Goal: Information Seeking & Learning: Learn about a topic

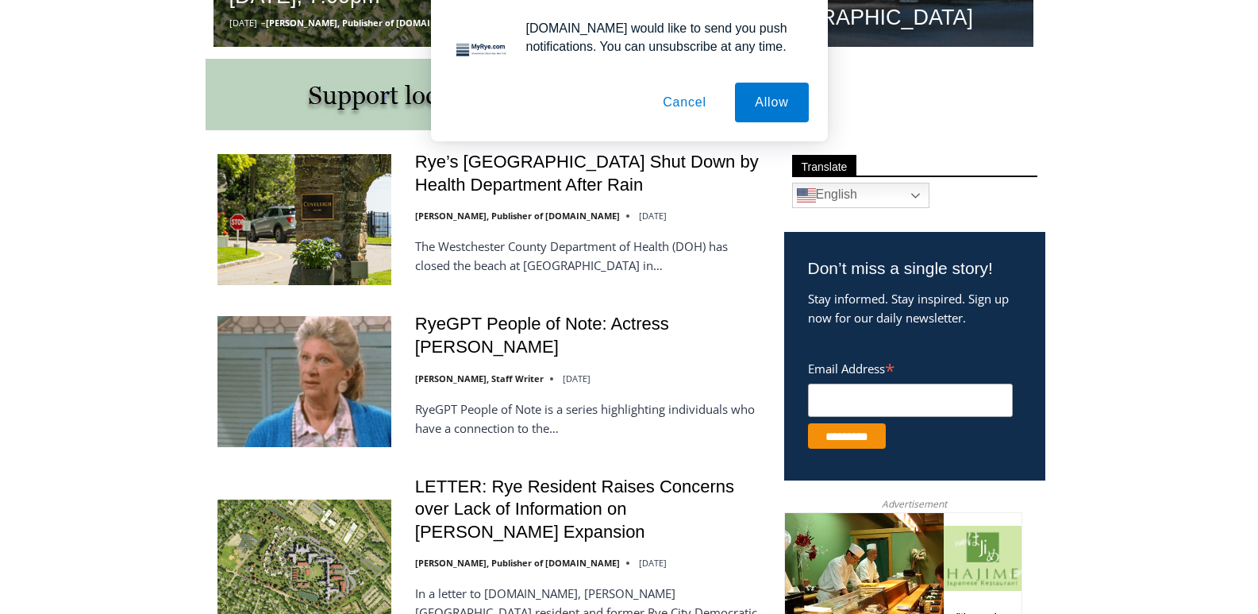
scroll to position [845, 0]
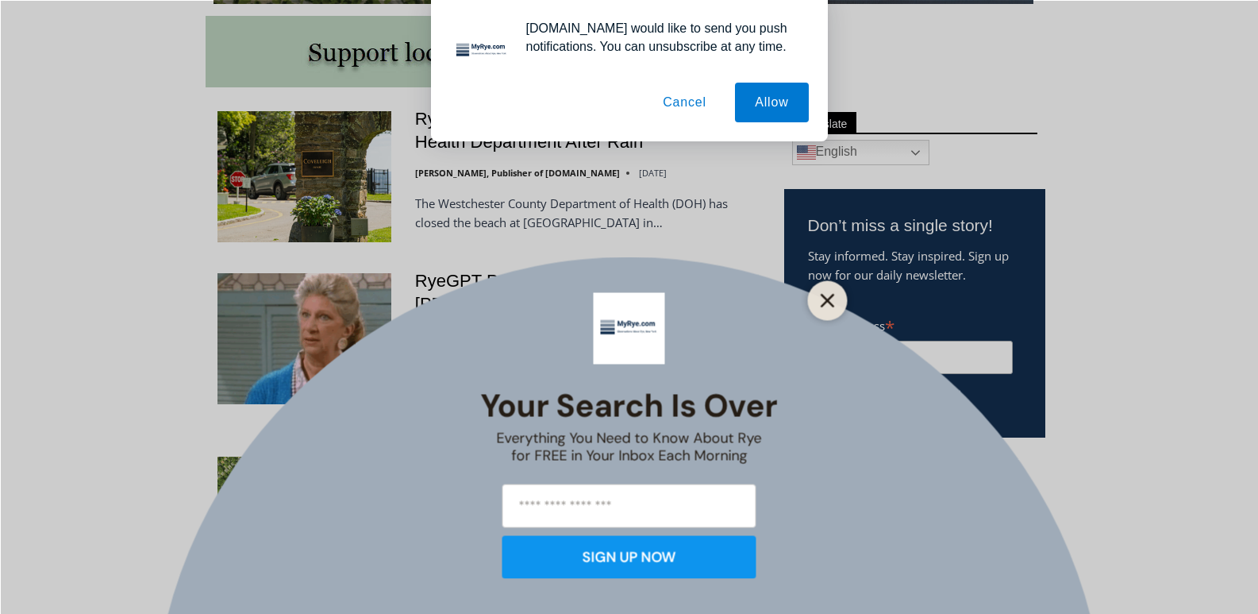
click at [829, 296] on icon "Close" at bounding box center [828, 300] width 14 height 14
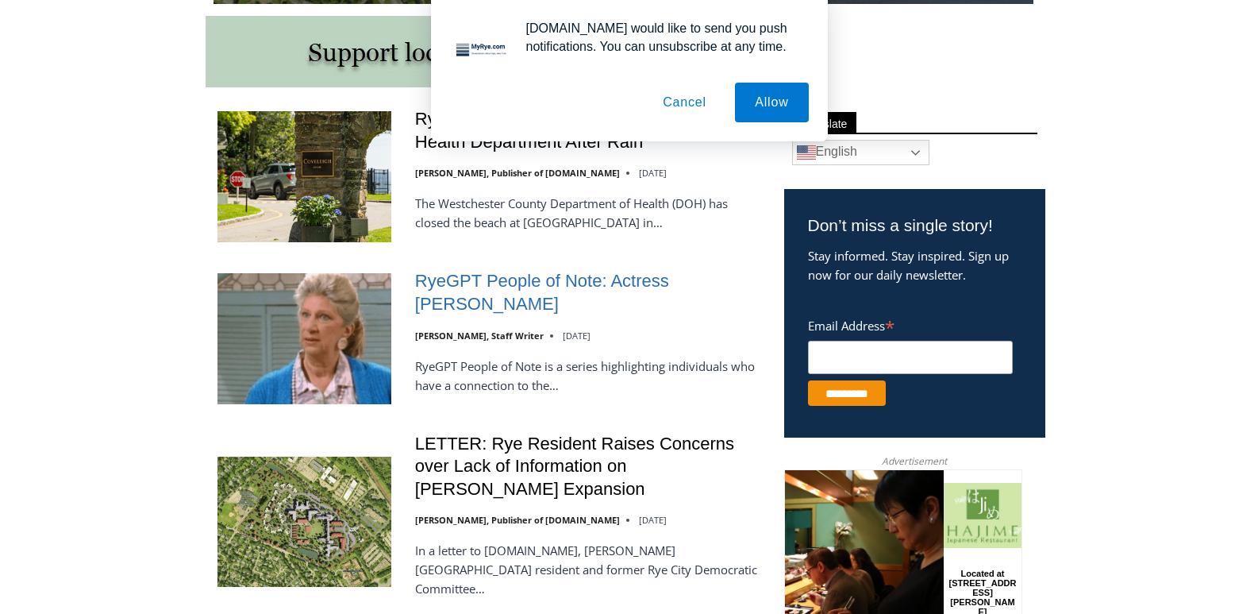
click at [508, 279] on link "RyeGPT People of Note: Actress [PERSON_NAME]" at bounding box center [589, 292] width 348 height 45
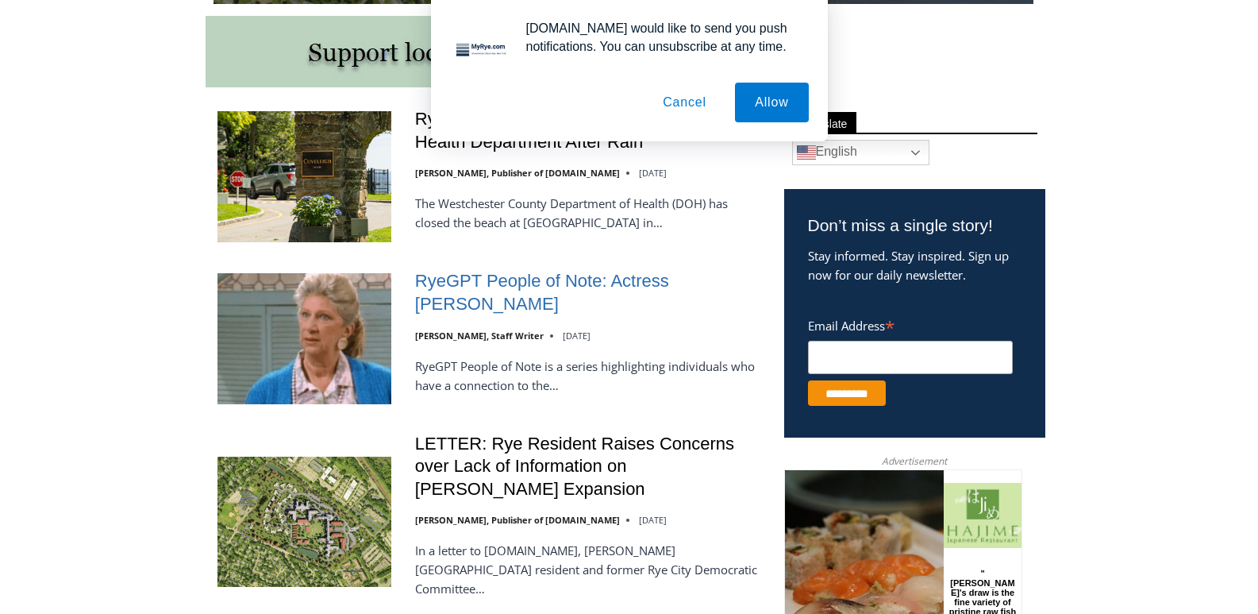
click at [508, 279] on link "RyeGPT People of Note: Actress [PERSON_NAME]" at bounding box center [589, 292] width 348 height 45
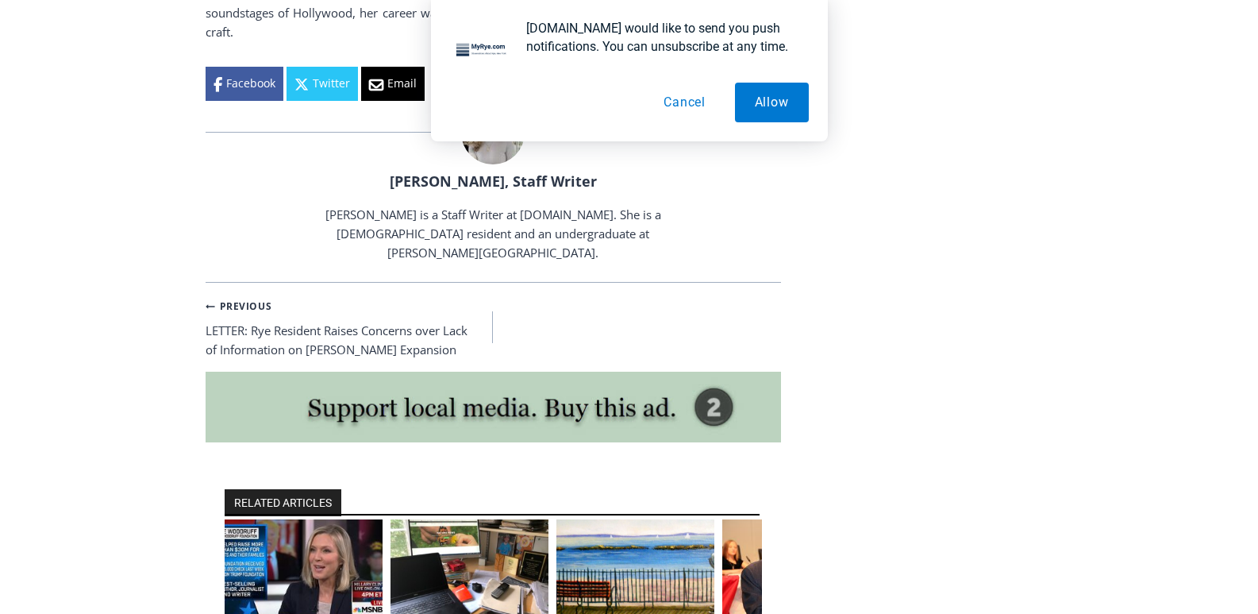
scroll to position [3337, 0]
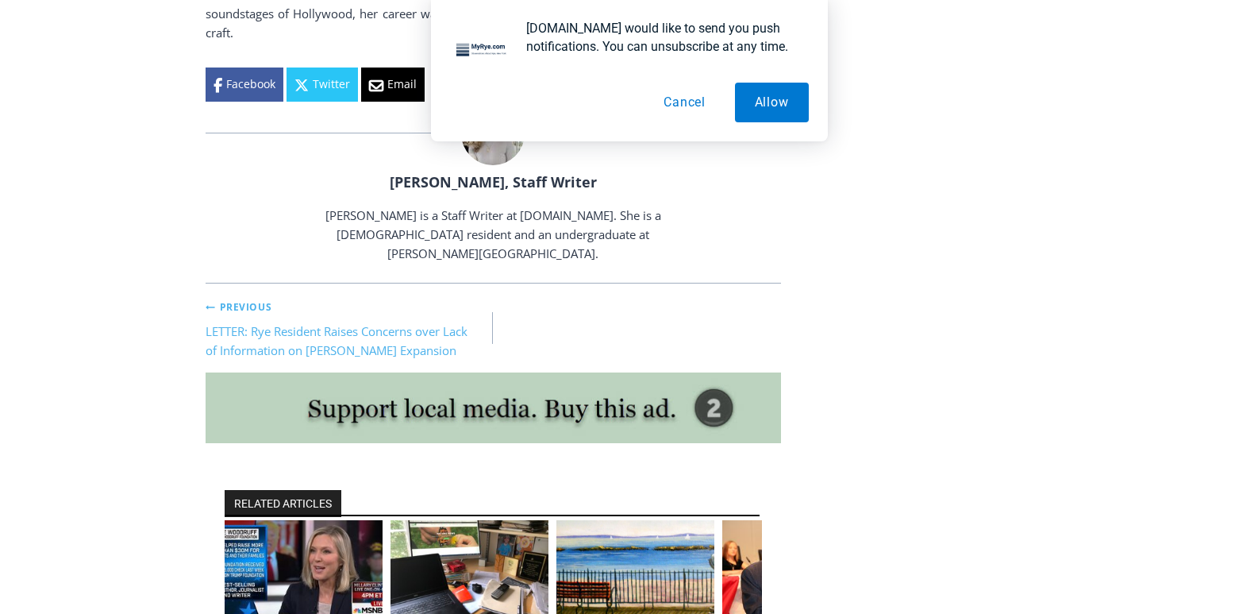
click at [352, 296] on link "Previous Previous LETTER: Rye Resident Raises Concerns over Lack of Information…" at bounding box center [350, 328] width 288 height 64
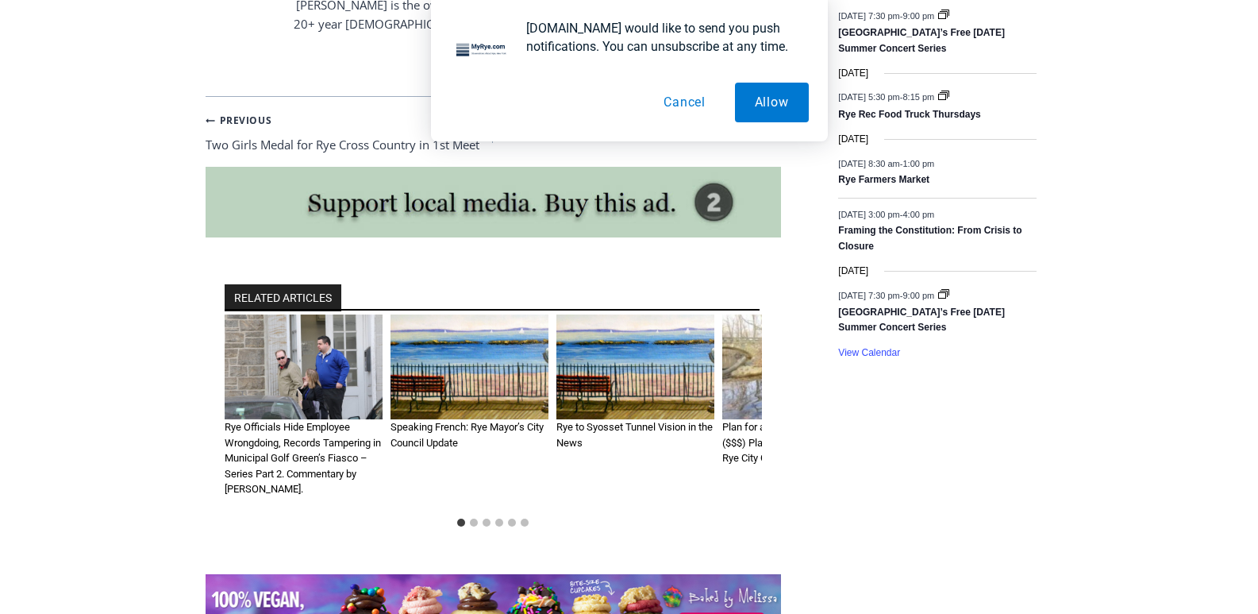
scroll to position [2477, 0]
